Goal: Task Accomplishment & Management: Use online tool/utility

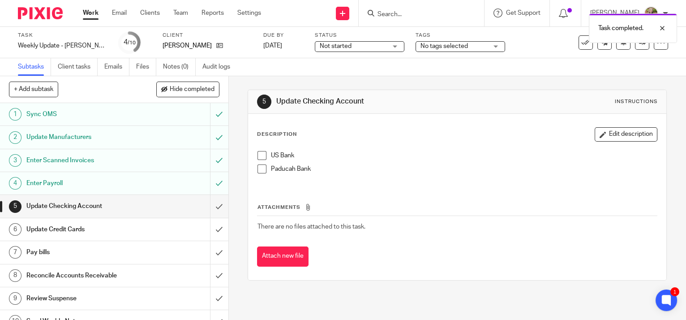
click at [257, 153] on span at bounding box center [261, 155] width 9 height 9
click at [257, 173] on li "Paducah Bank" at bounding box center [456, 170] width 399 height 13
click at [258, 170] on span at bounding box center [261, 168] width 9 height 9
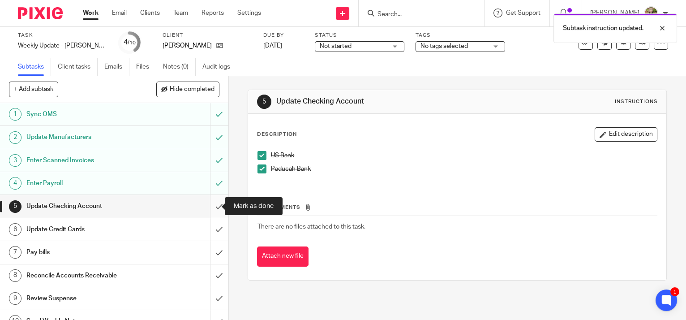
click at [213, 206] on input "submit" at bounding box center [114, 206] width 228 height 22
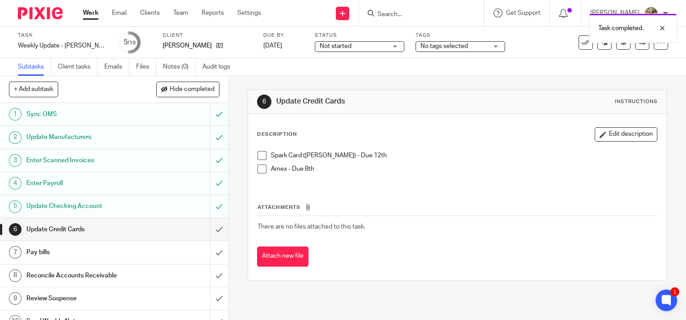
click at [257, 152] on span at bounding box center [261, 155] width 9 height 9
click at [259, 167] on span at bounding box center [261, 168] width 9 height 9
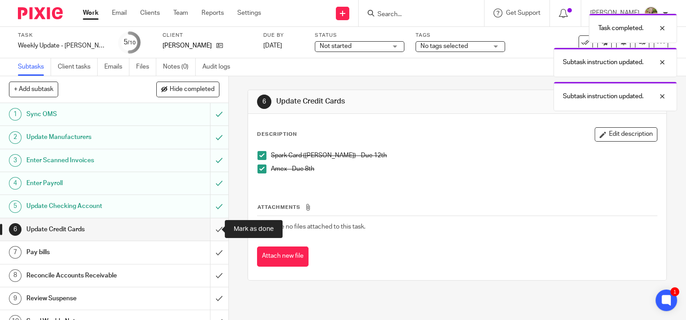
click at [214, 227] on input "submit" at bounding box center [114, 229] width 228 height 22
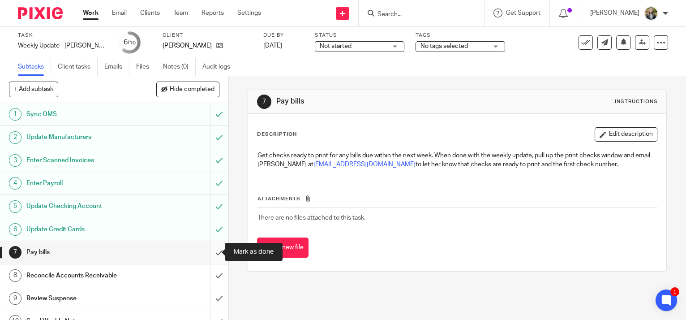
click at [214, 247] on input "submit" at bounding box center [114, 252] width 228 height 22
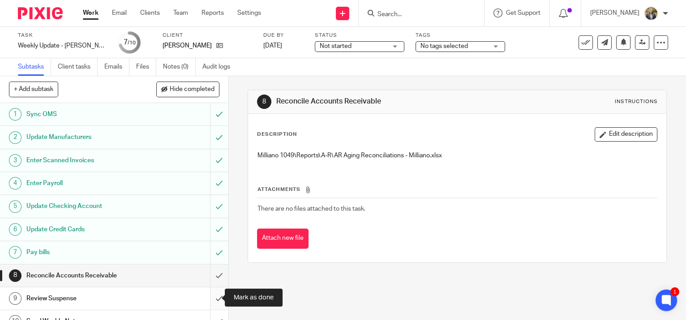
click at [214, 295] on input "submit" at bounding box center [114, 298] width 228 height 22
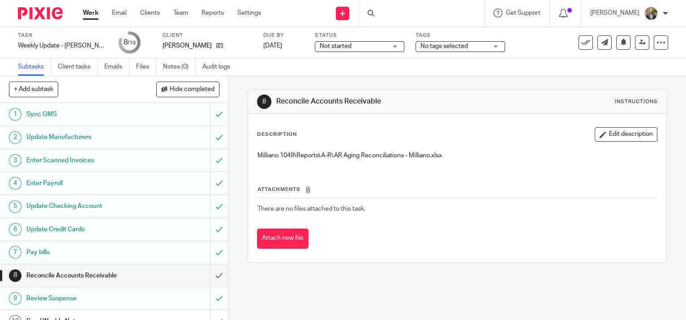
scroll to position [12, 0]
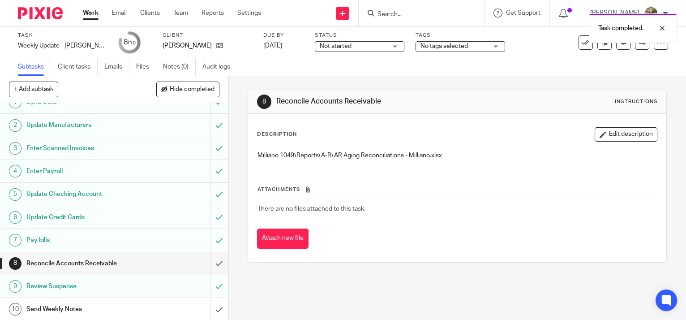
click at [150, 306] on div "Send Weekly Notes" at bounding box center [113, 308] width 175 height 13
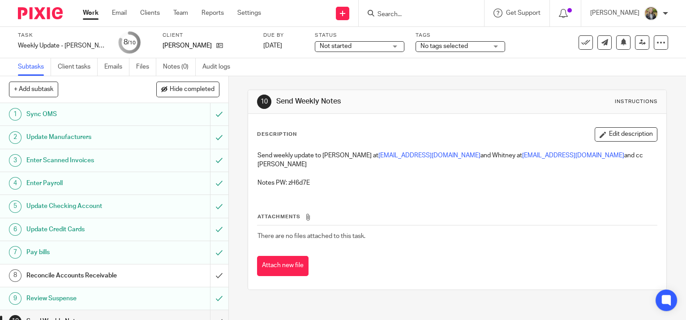
click at [295, 178] on p "Notes PW: zH6d7E" at bounding box center [456, 182] width 399 height 9
copy p "zH6d7E"
